Goal: Navigation & Orientation: Go to known website

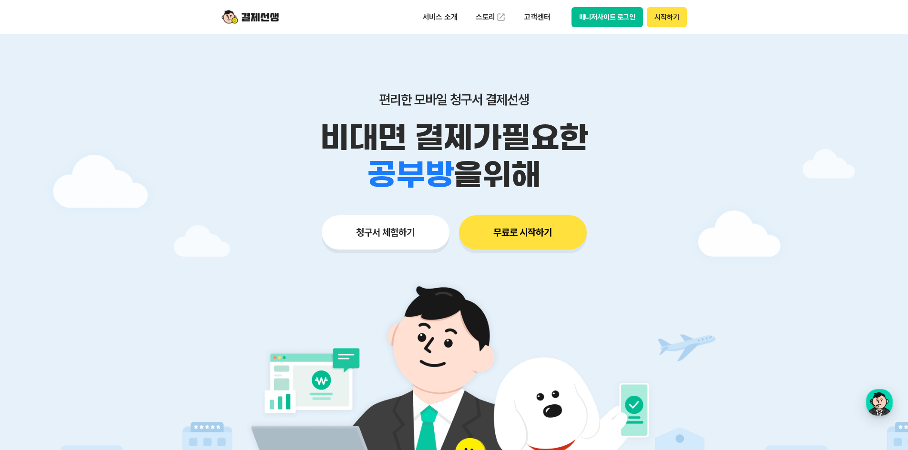
click at [579, 21] on button "매니저사이트 로그인" at bounding box center [607, 17] width 72 height 20
